Goal: Information Seeking & Learning: Compare options

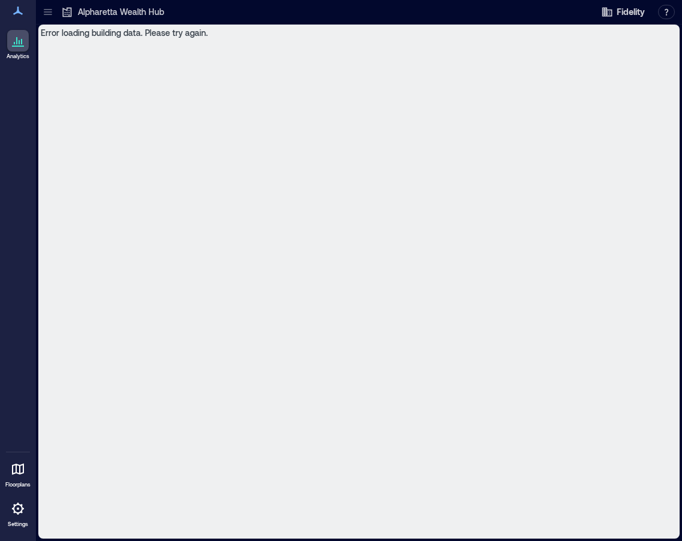
drag, startPoint x: 448, startPoint y: 123, endPoint x: 477, endPoint y: 110, distance: 32.4
click at [448, 123] on div "Error loading building data. Please try again." at bounding box center [359, 282] width 642 height 514
click at [54, 16] on div at bounding box center [47, 11] width 19 height 19
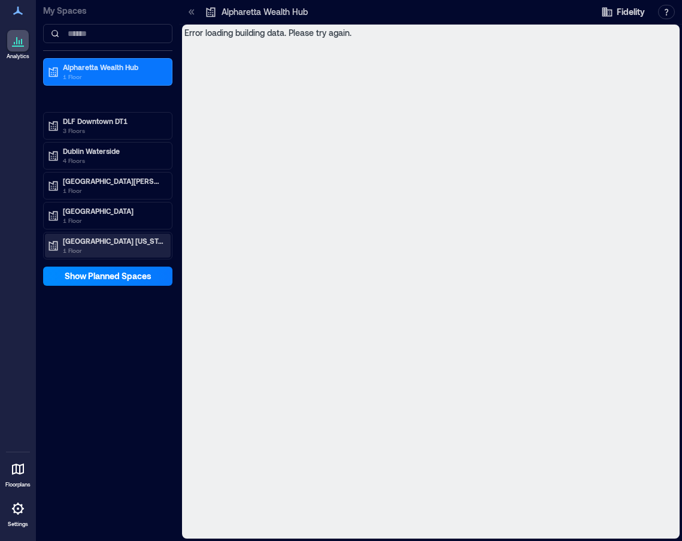
click at [109, 247] on p "1 Floor" at bounding box center [113, 251] width 101 height 10
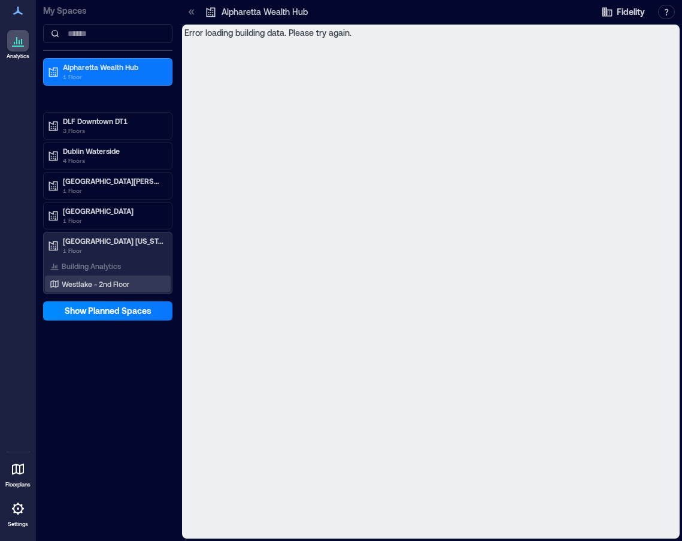
click at [89, 283] on p "Westlake - 2nd Floor" at bounding box center [96, 284] width 68 height 10
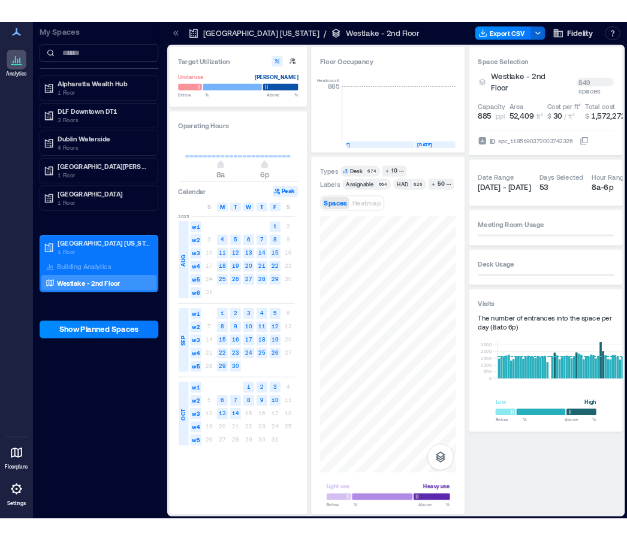
scroll to position [0, 2191]
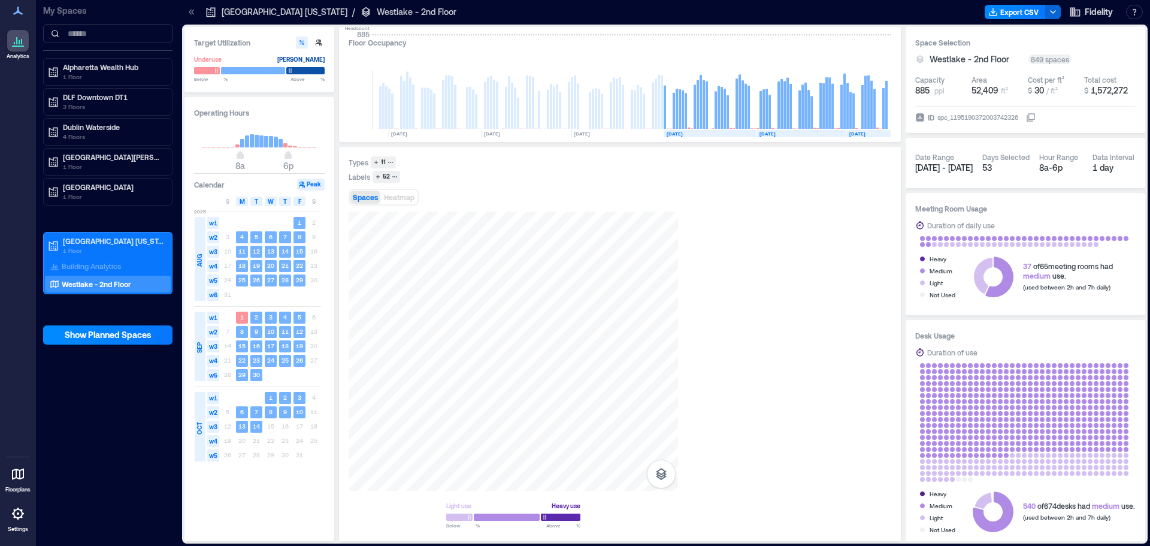
scroll to position [0, 1843]
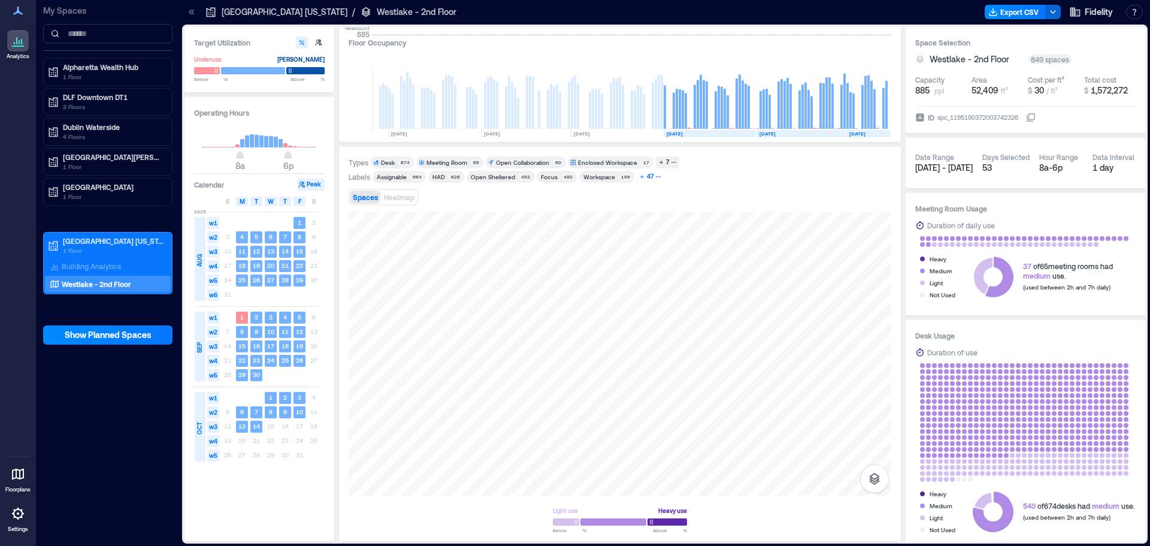
click at [655, 179] on icon "button" at bounding box center [658, 177] width 6 height 6
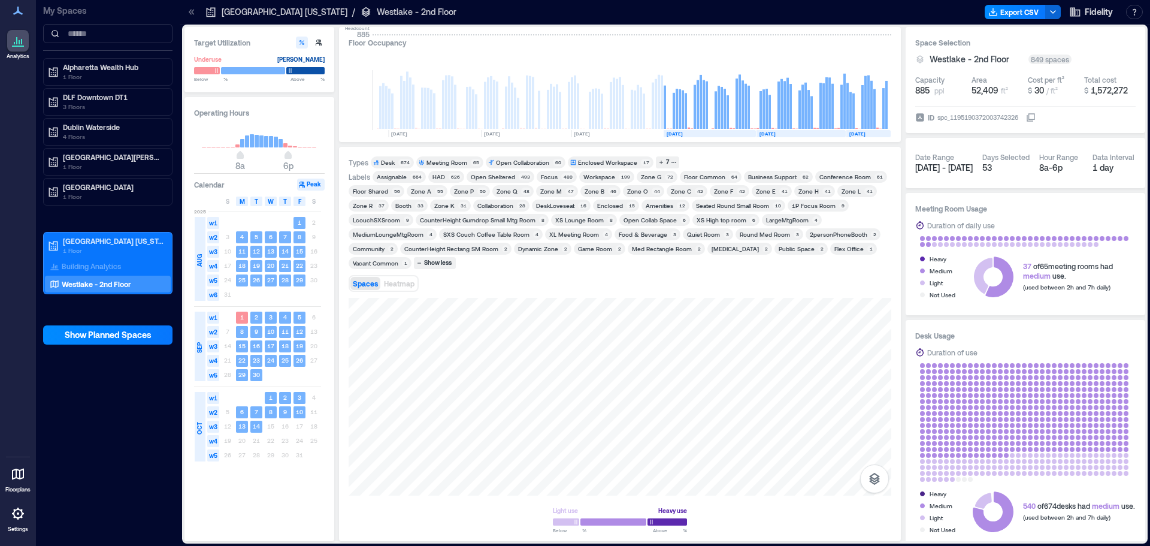
click at [577, 219] on div "XS Lounge Room" at bounding box center [579, 220] width 49 height 8
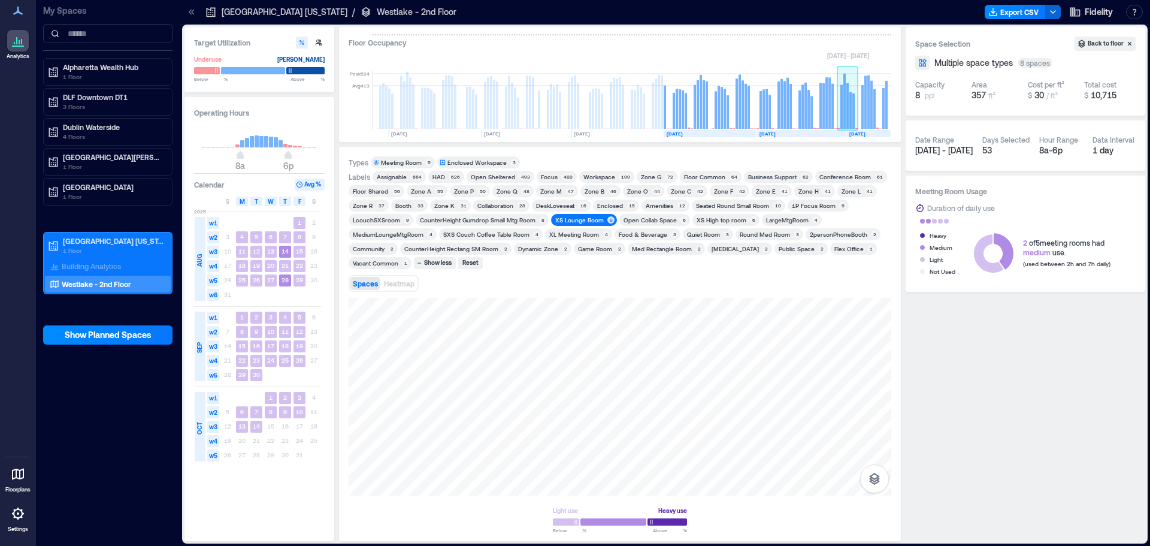
click at [682, 112] on rect at bounding box center [847, 106] width 2 height 46
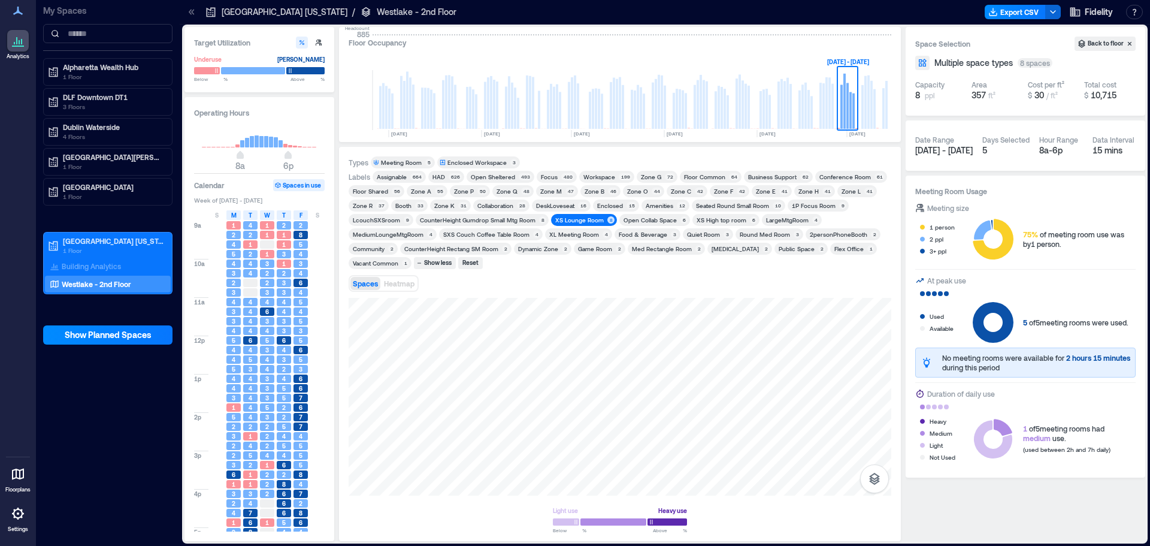
scroll to position [60, 0]
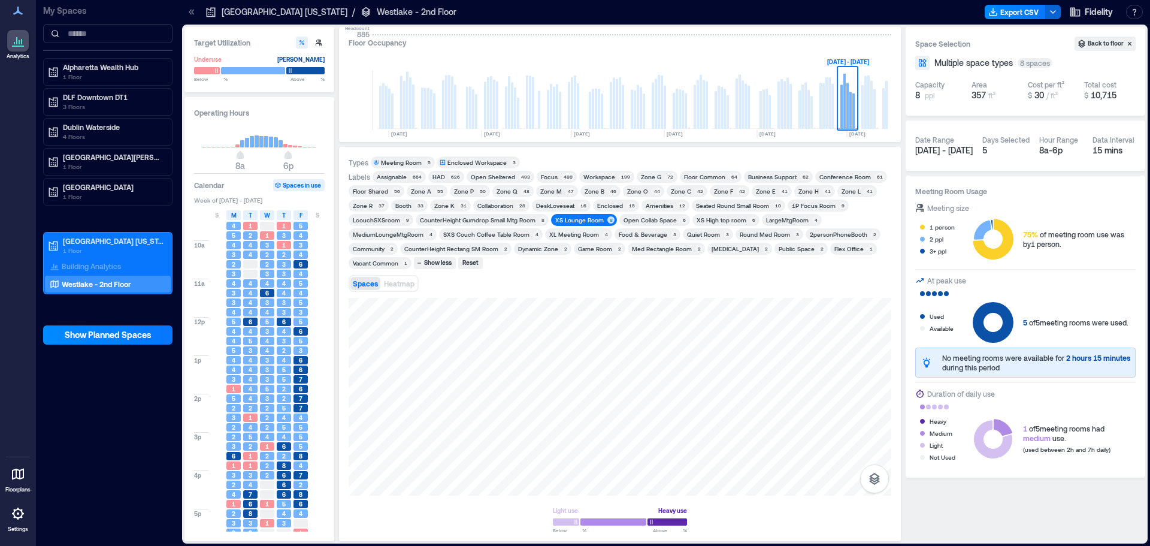
click at [682, 218] on div "XS High top room" at bounding box center [722, 220] width 50 height 8
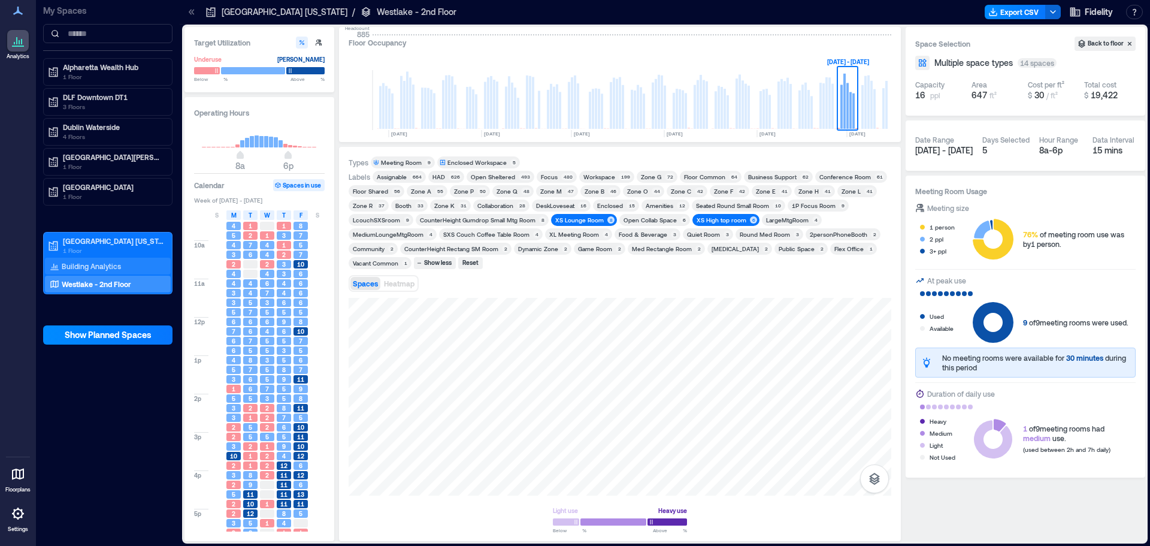
click at [98, 267] on p "Building Analytics" at bounding box center [91, 266] width 59 height 10
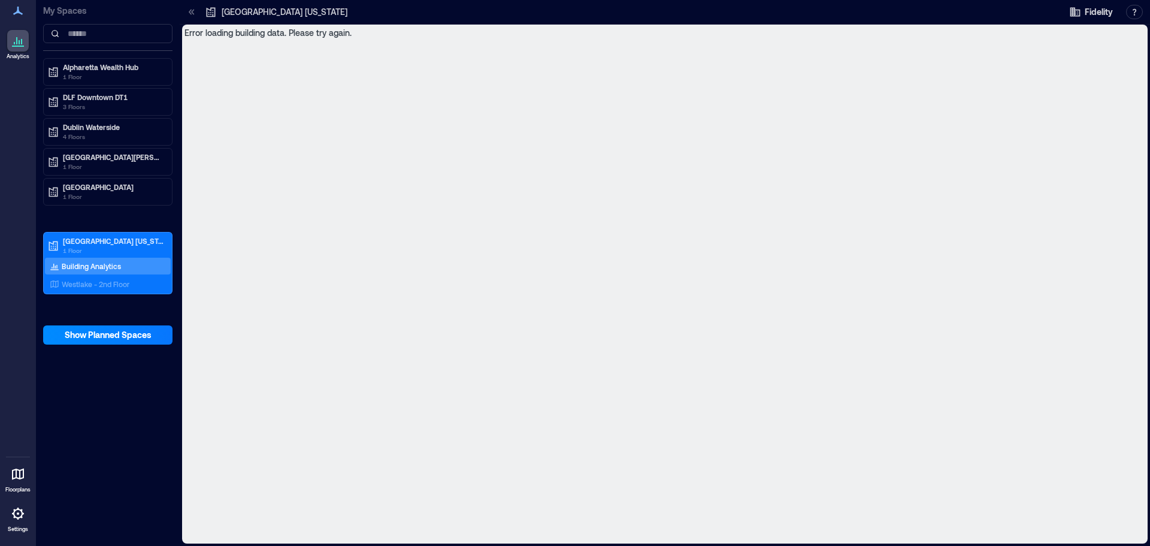
click at [80, 269] on p "Building Analytics" at bounding box center [91, 266] width 59 height 10
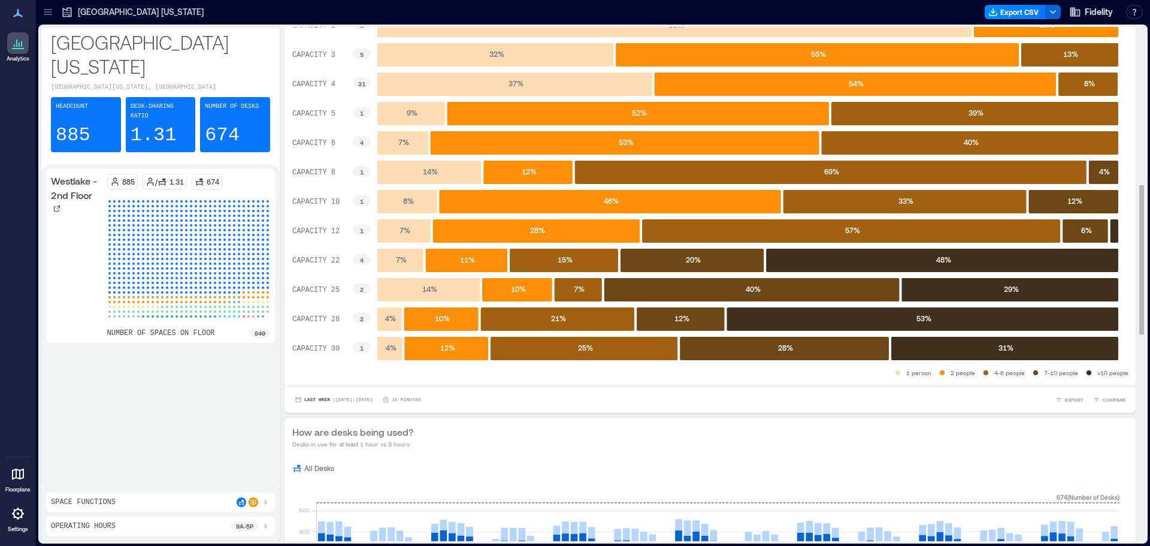
scroll to position [539, 0]
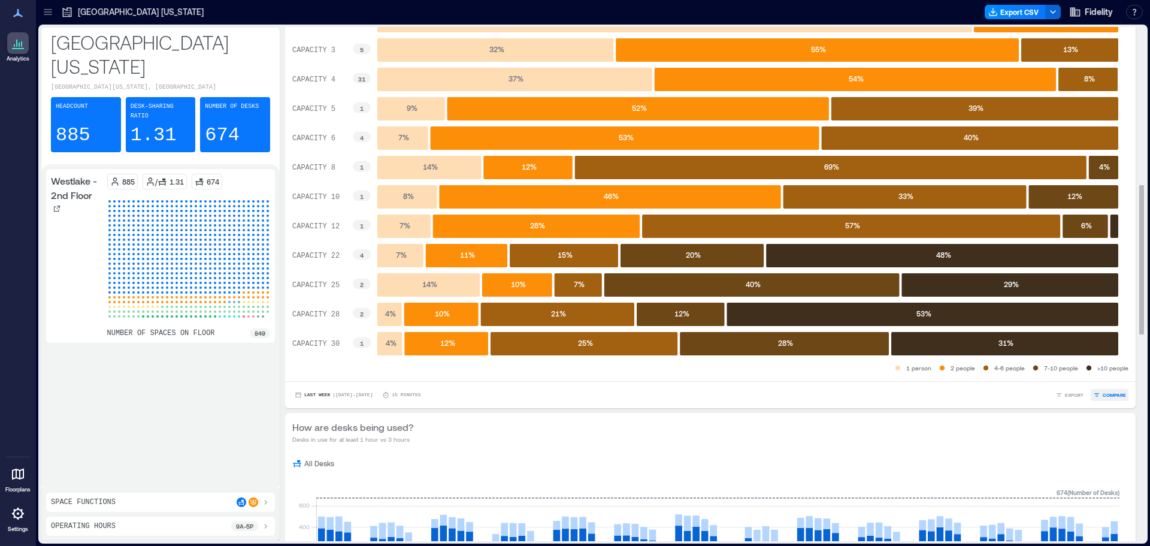
click at [1103, 392] on span "COMPARE" at bounding box center [1114, 394] width 23 height 7
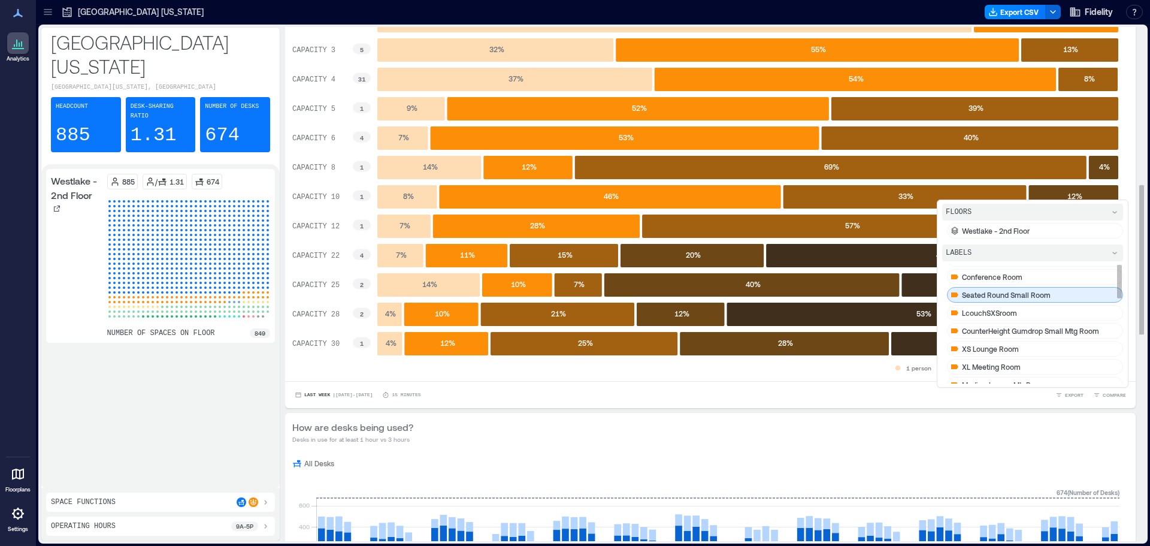
scroll to position [60, 0]
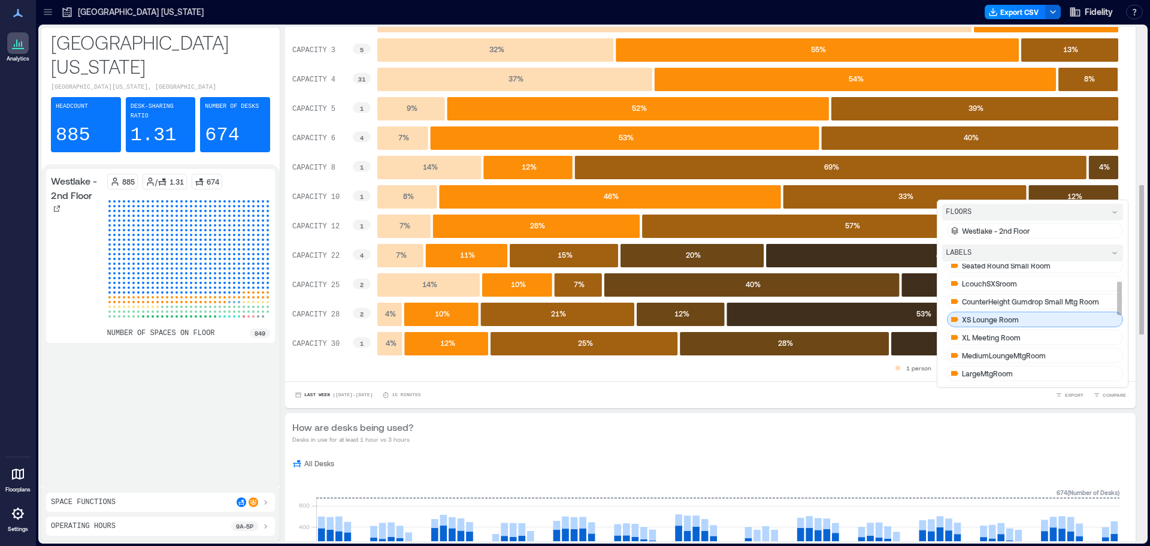
click at [1000, 320] on p "XS Lounge Room" at bounding box center [990, 320] width 57 height 10
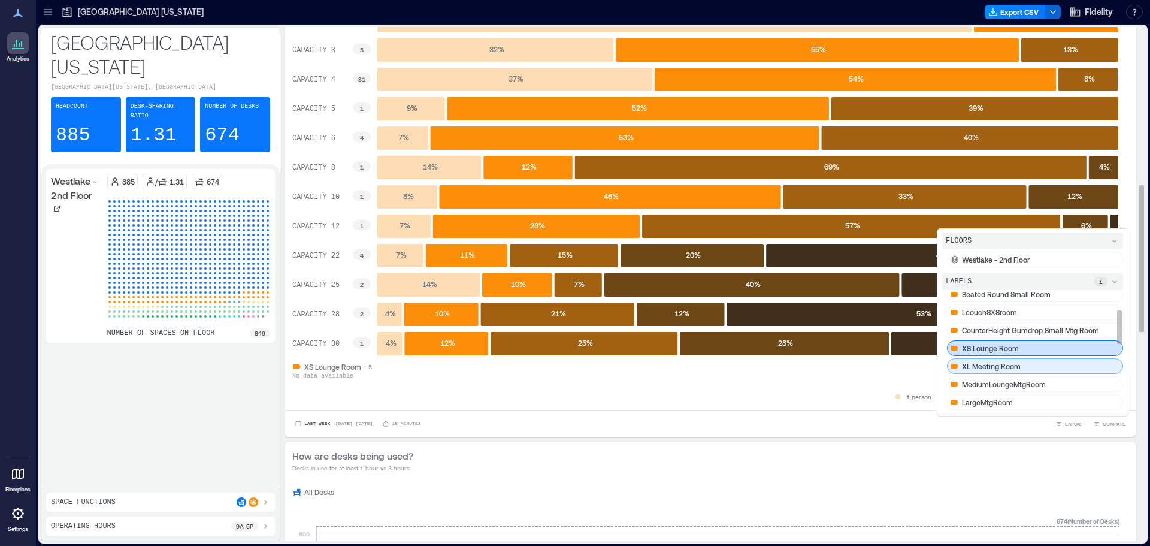
click at [987, 371] on div "XL Meeting Room" at bounding box center [1035, 366] width 176 height 16
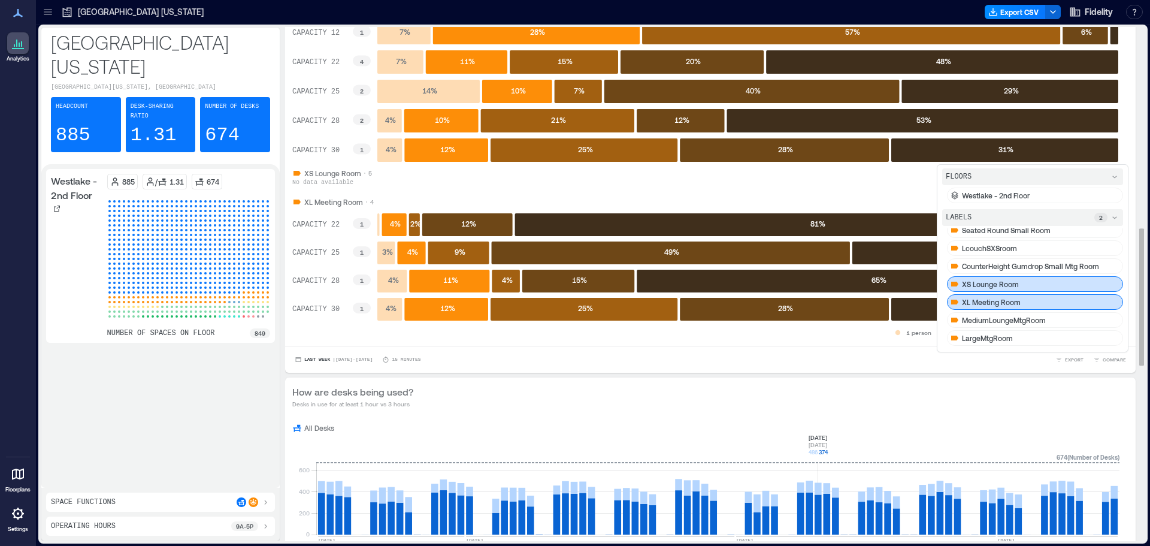
scroll to position [719, 0]
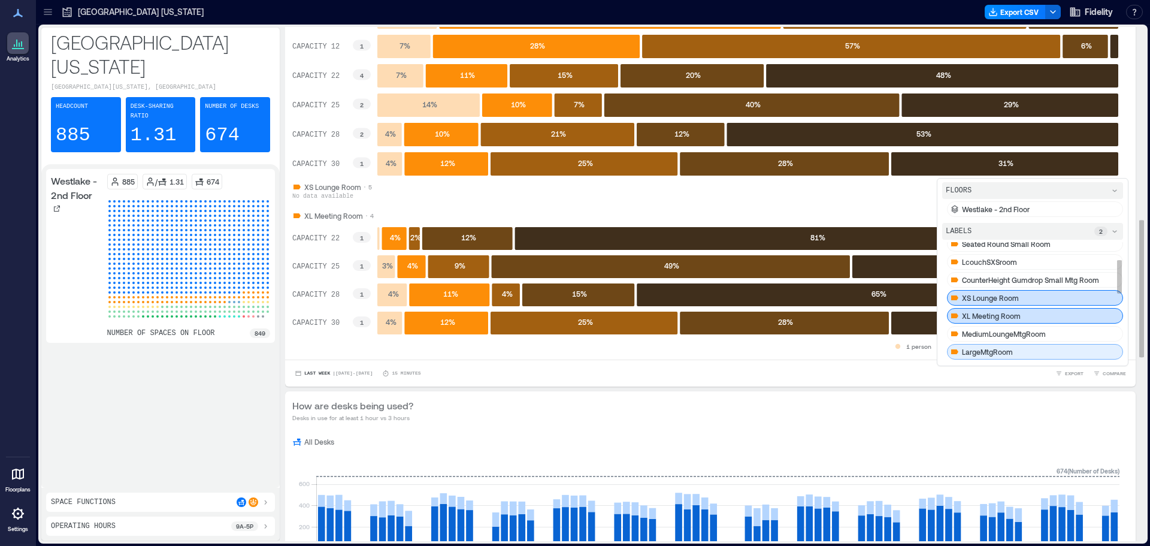
click at [979, 348] on p "LargeMtgRoom" at bounding box center [987, 352] width 51 height 10
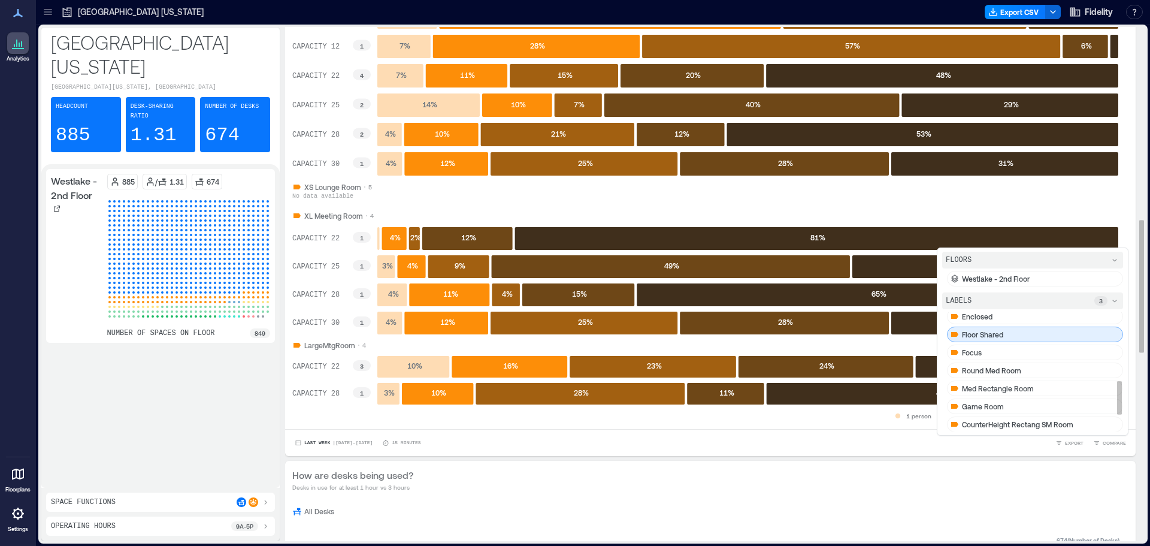
scroll to position [300, 0]
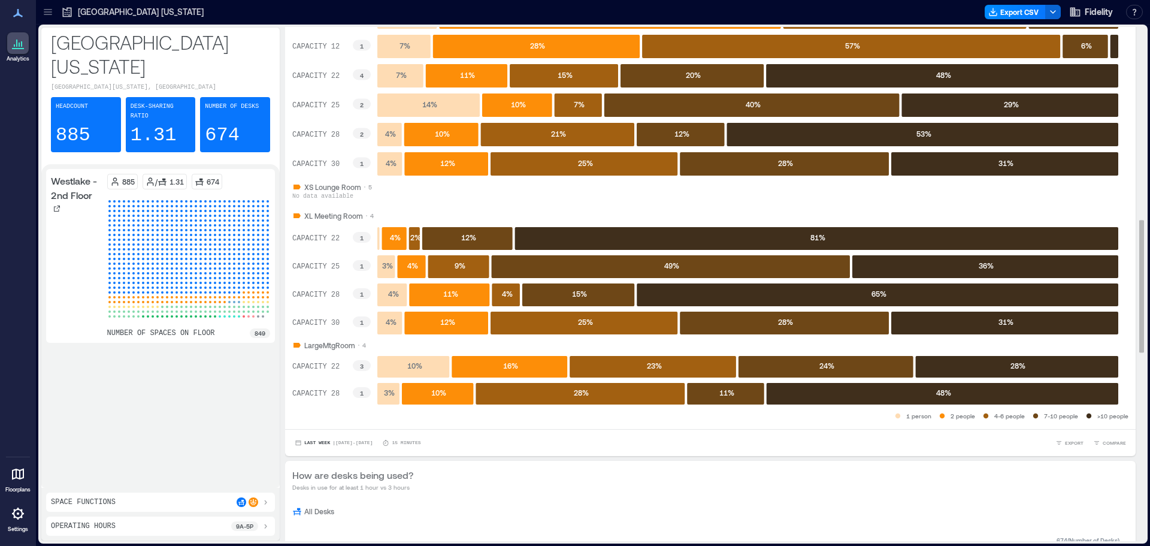
click at [730, 473] on div "How are desks being used? Desks in use for at least 1 hour vs 3 hours" at bounding box center [710, 480] width 836 height 24
click at [215, 504] on div "Space Functions" at bounding box center [160, 502] width 219 height 10
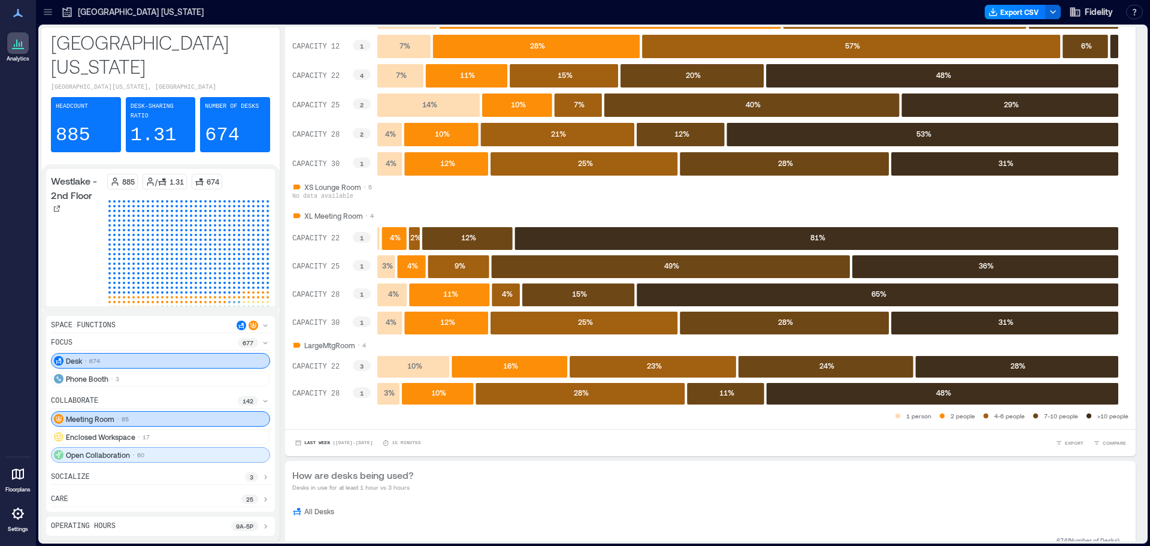
click at [158, 457] on div "Open Collaboration 60" at bounding box center [160, 455] width 219 height 16
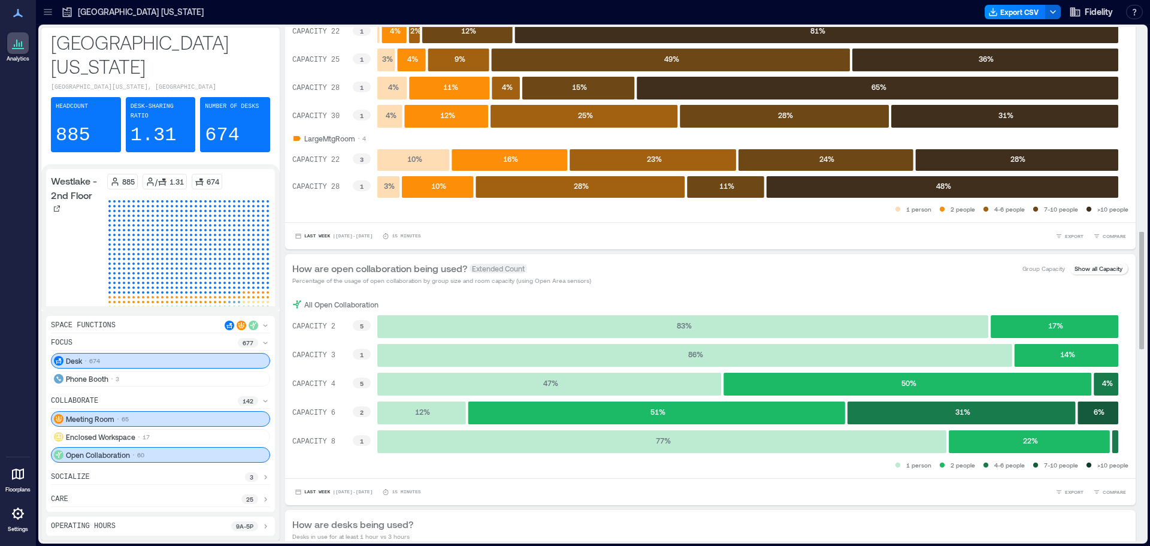
scroll to position [959, 0]
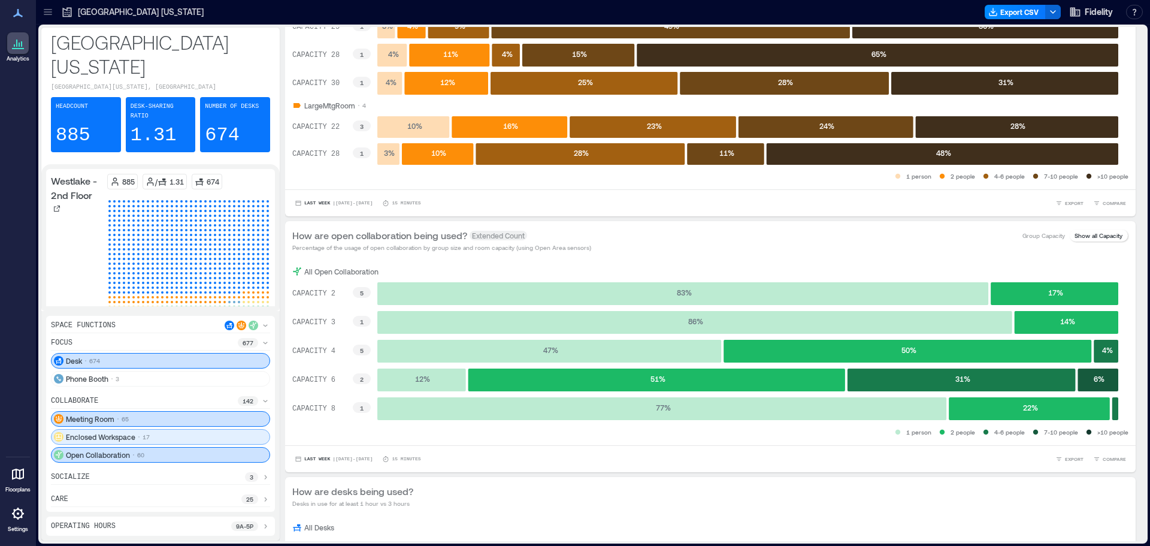
click at [148, 436] on p "17" at bounding box center [146, 437] width 7 height 10
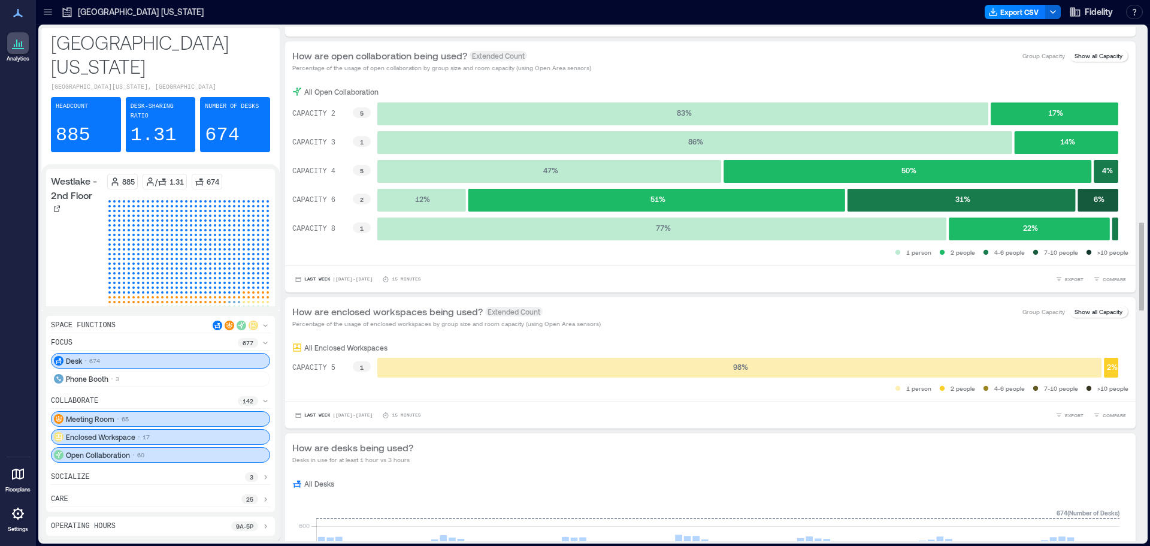
scroll to position [1078, 0]
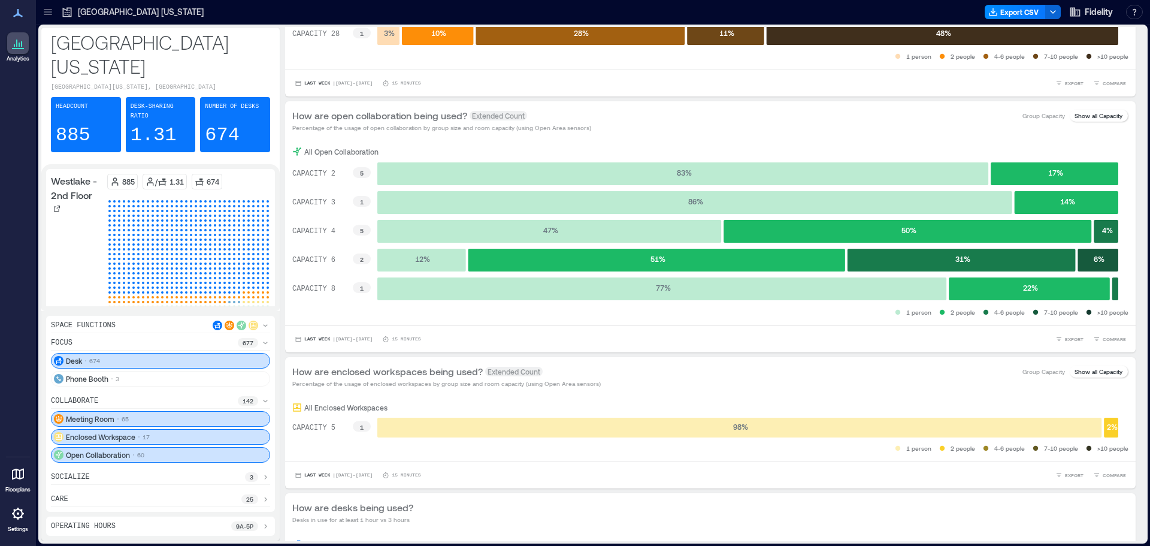
click at [99, 437] on p "Enclosed Workspace" at bounding box center [100, 437] width 69 height 10
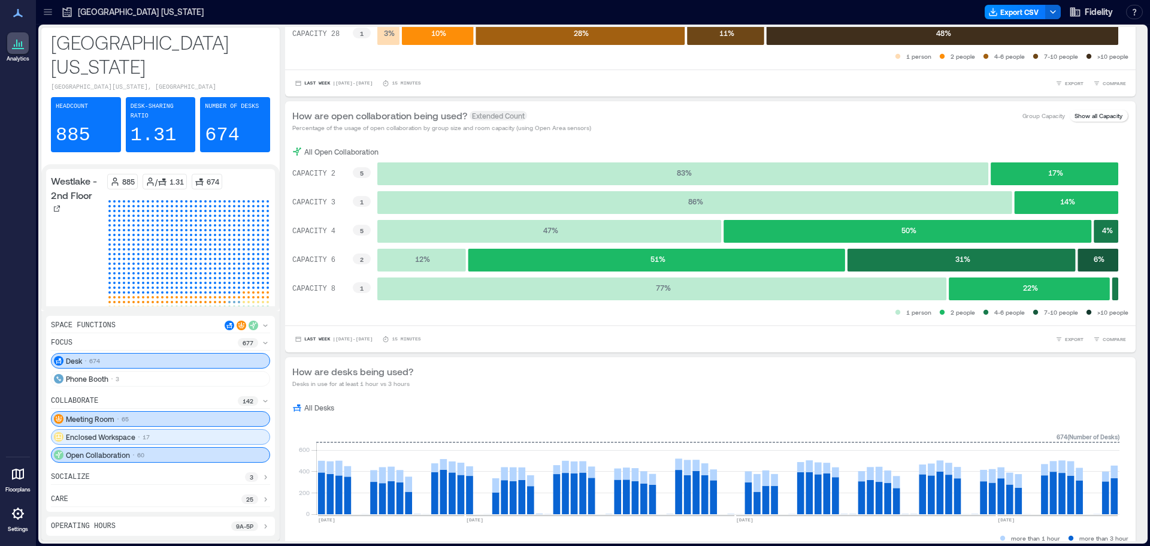
click at [148, 439] on p "17" at bounding box center [146, 437] width 7 height 10
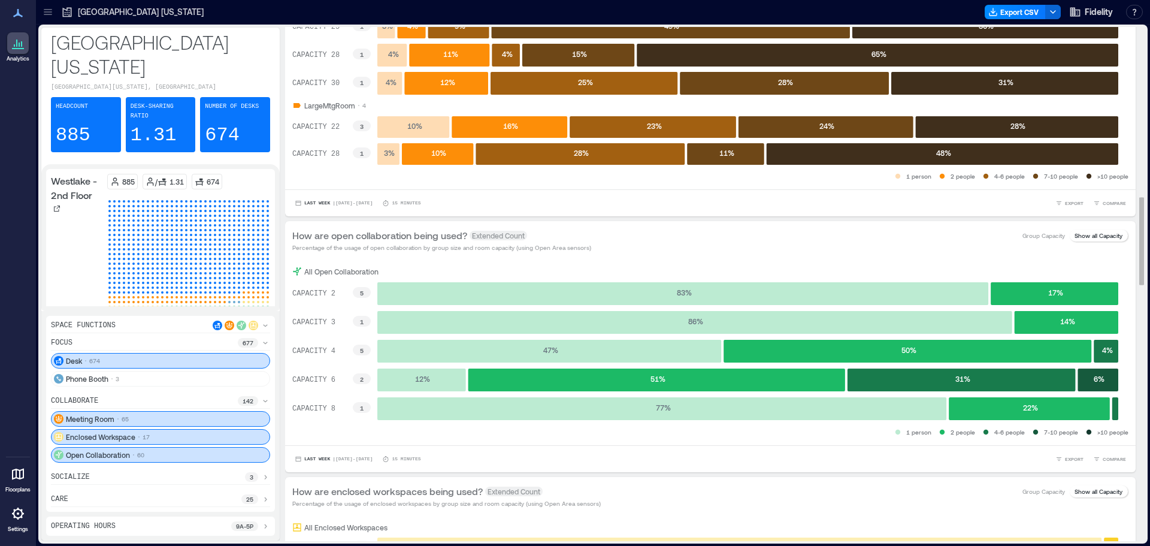
scroll to position [1018, 0]
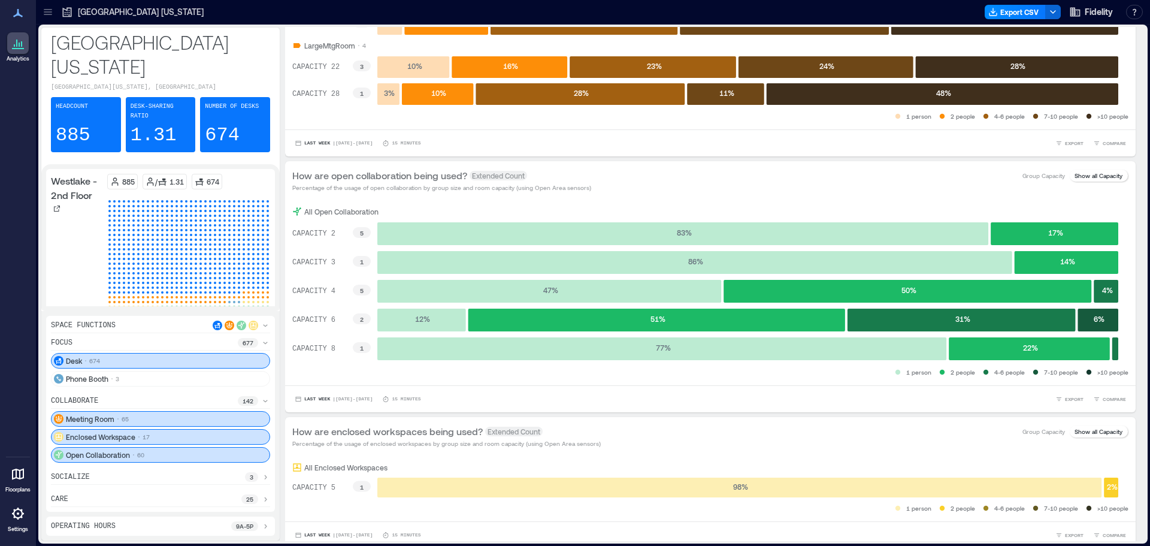
click at [205, 479] on div "socialize 3" at bounding box center [160, 478] width 219 height 13
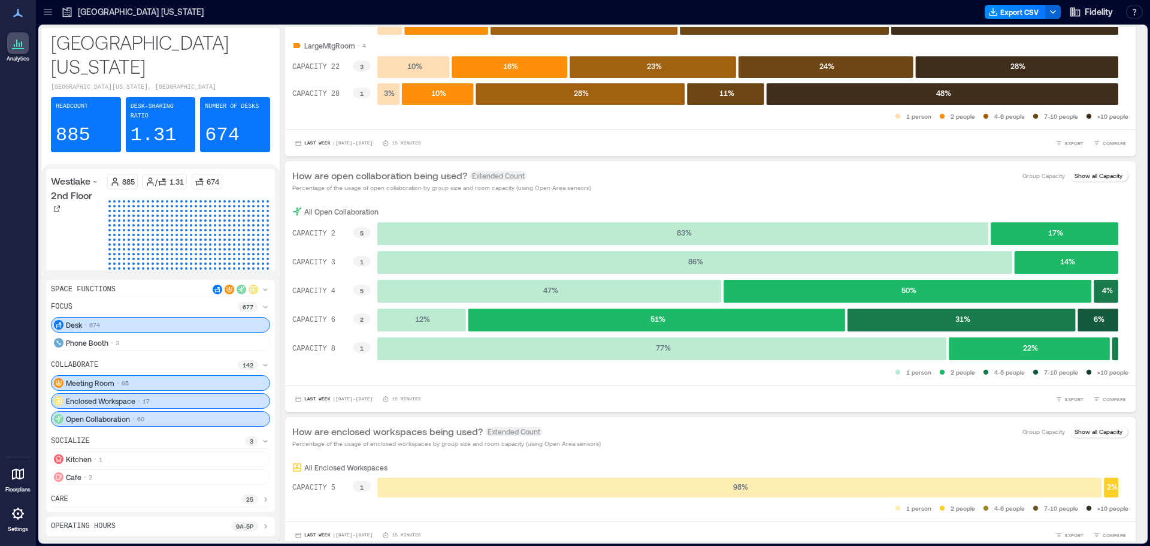
click at [135, 497] on div "care 25" at bounding box center [160, 500] width 219 height 13
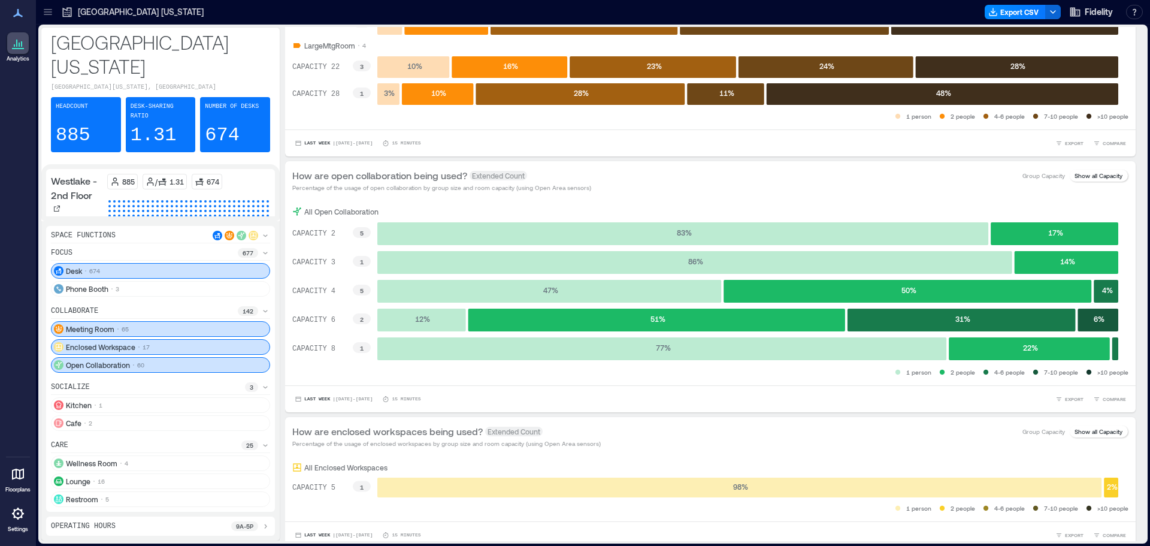
click at [153, 240] on div "Space Functions" at bounding box center [160, 237] width 219 height 13
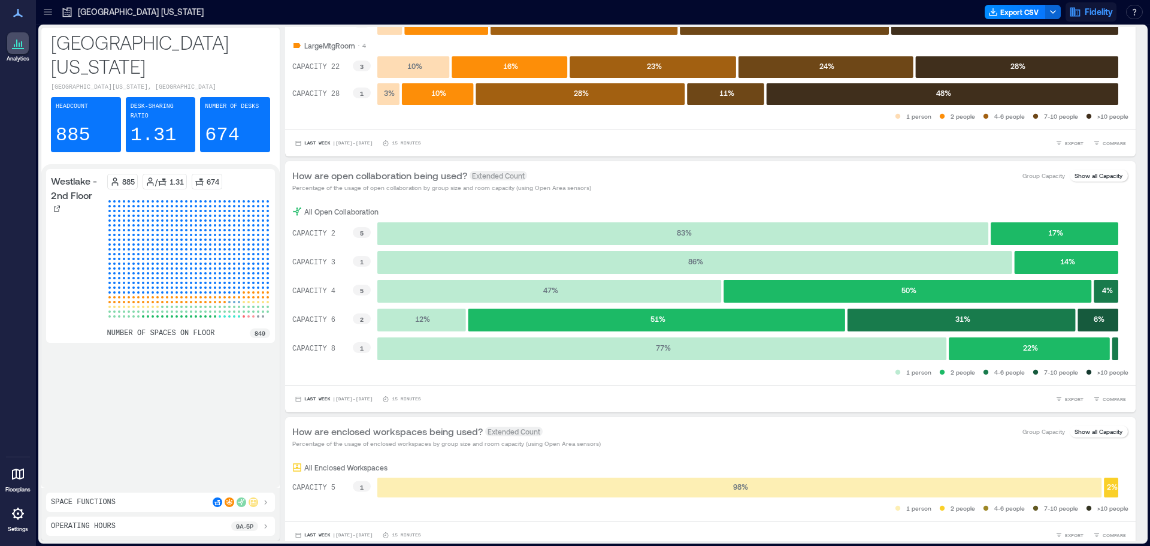
drag, startPoint x: 718, startPoint y: 425, endPoint x: 1096, endPoint y: 11, distance: 560.1
click at [718, 425] on div "How are enclosed workspaces being used? Extended Count Percentage of the usage …" at bounding box center [710, 436] width 836 height 24
